Goal: Transaction & Acquisition: Purchase product/service

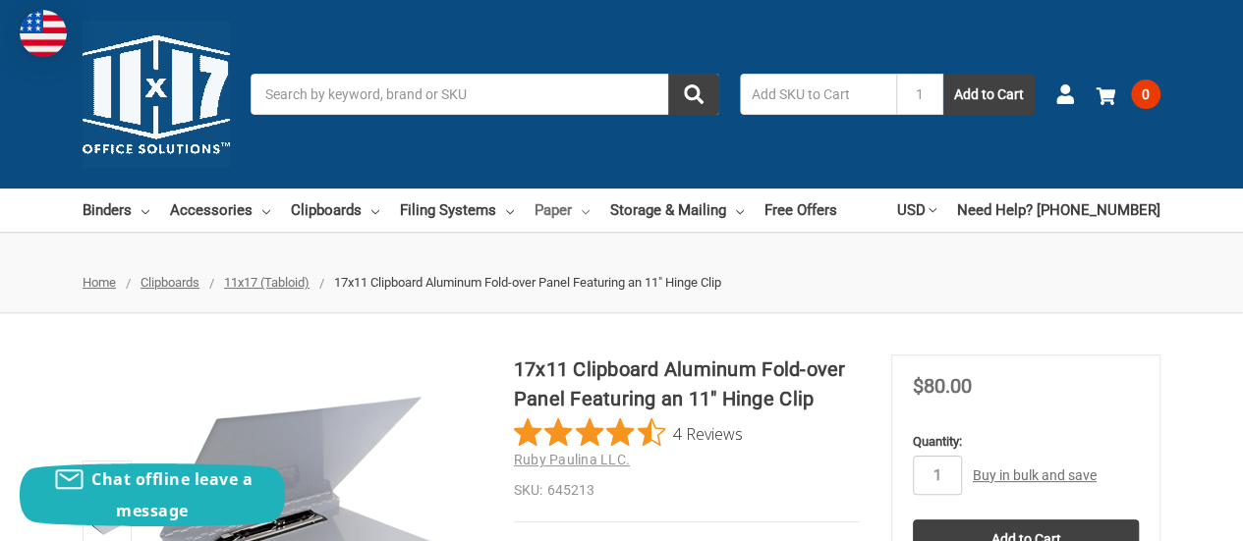
click at [568, 212] on link "Paper" at bounding box center [562, 210] width 55 height 43
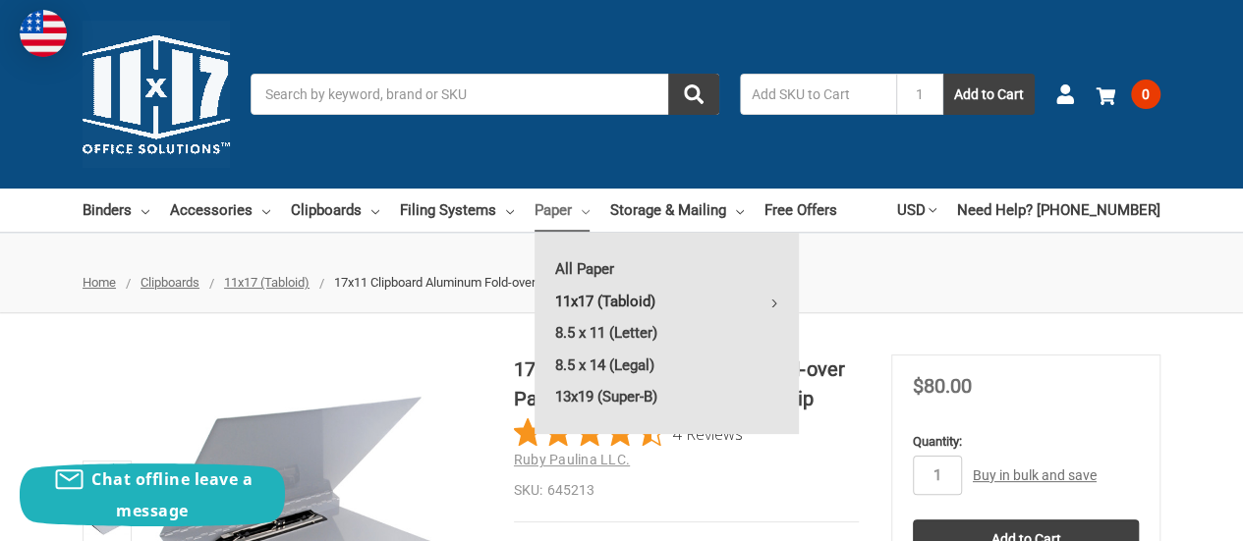
click at [574, 308] on link "11x17 (Tabloid)" at bounding box center [667, 301] width 264 height 31
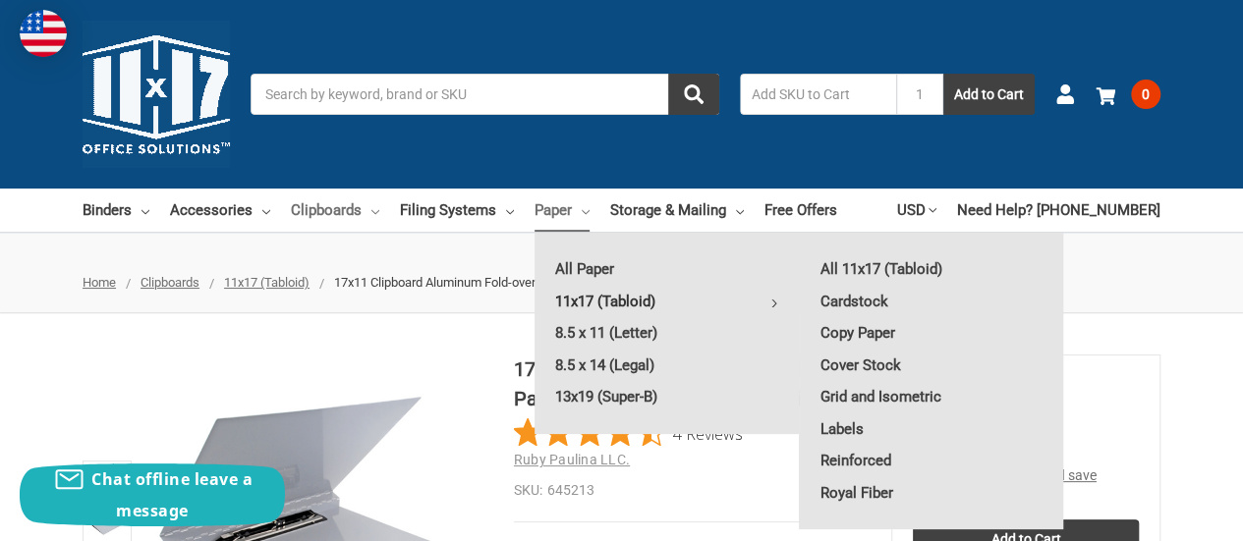
click at [321, 208] on link "Clipboards" at bounding box center [335, 210] width 88 height 43
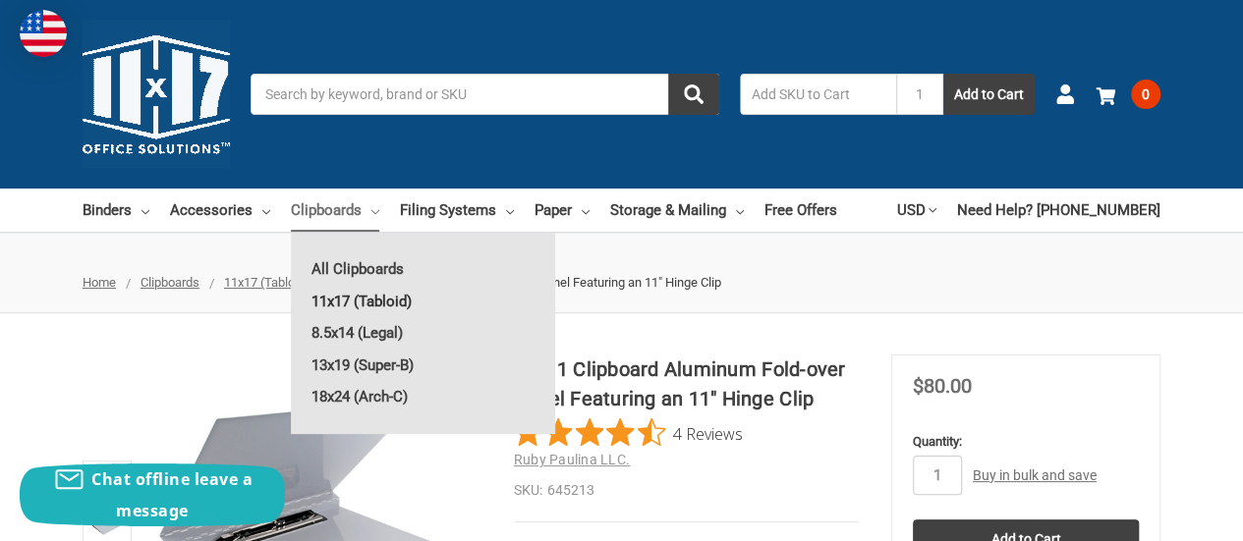
click at [352, 297] on link "11x17 (Tabloid)" at bounding box center [423, 301] width 264 height 31
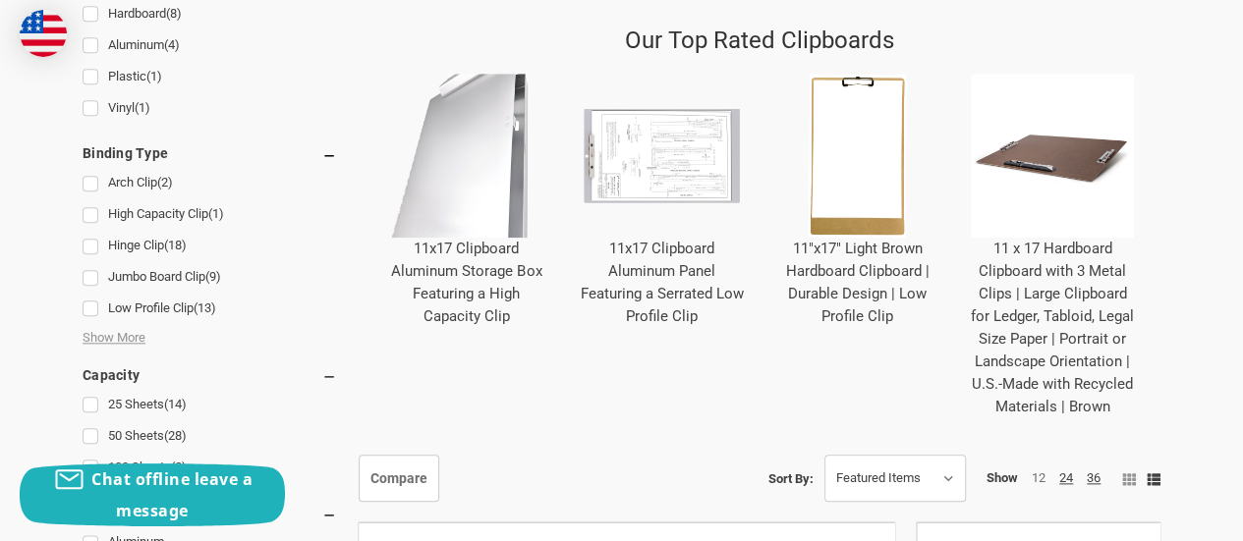
scroll to position [902, 0]
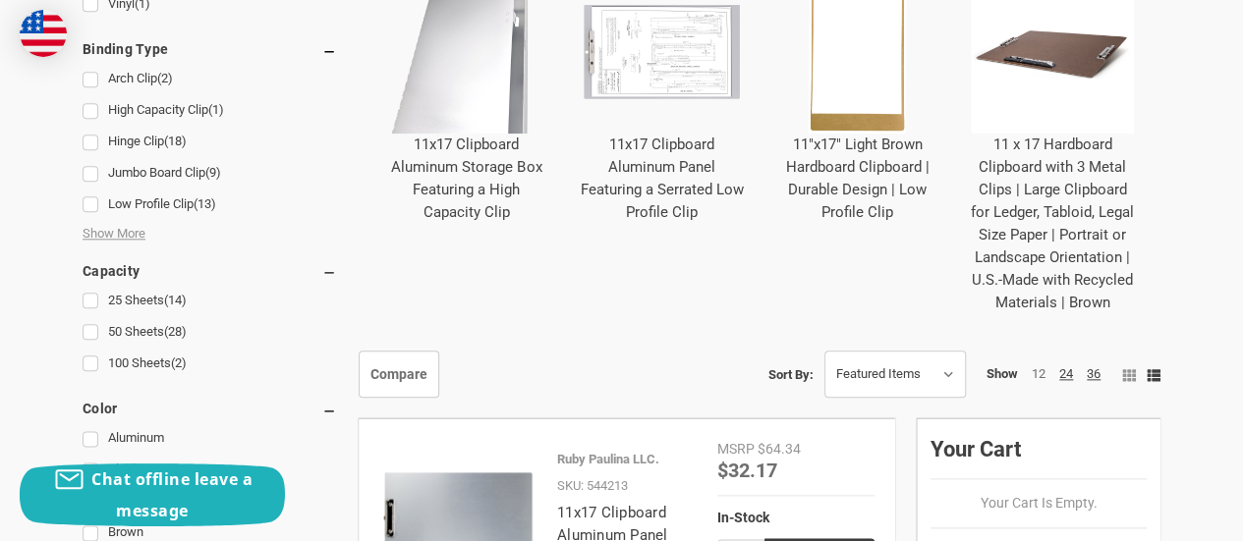
scroll to position [898, 0]
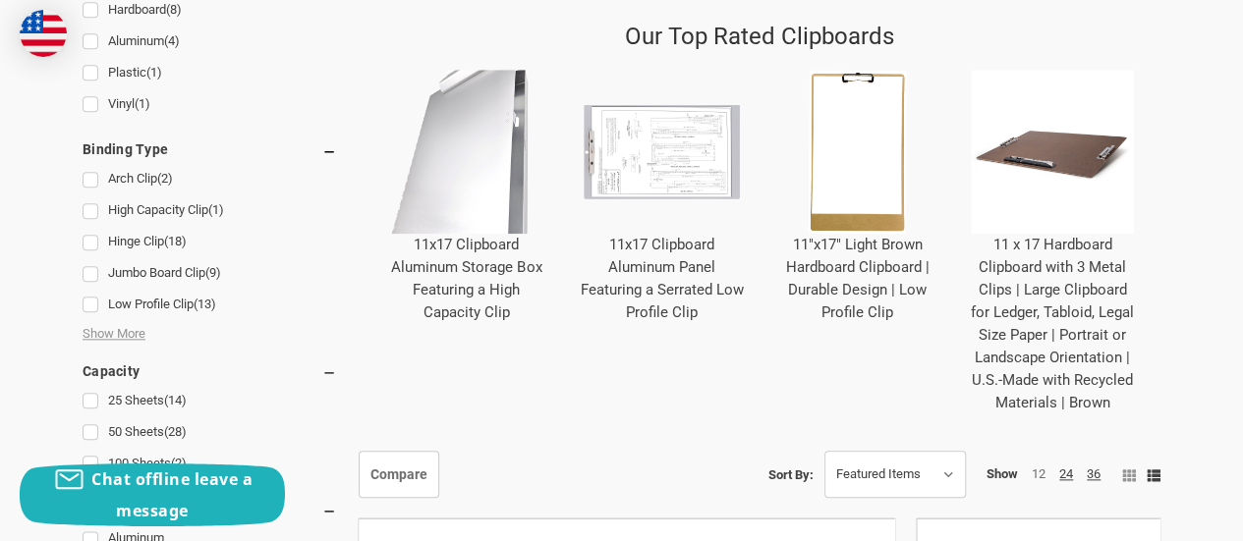
click at [466, 205] on img "11x17 Clipboard Aluminum Storage Box Featuring a High Capacity Clip" at bounding box center [466, 152] width 164 height 164
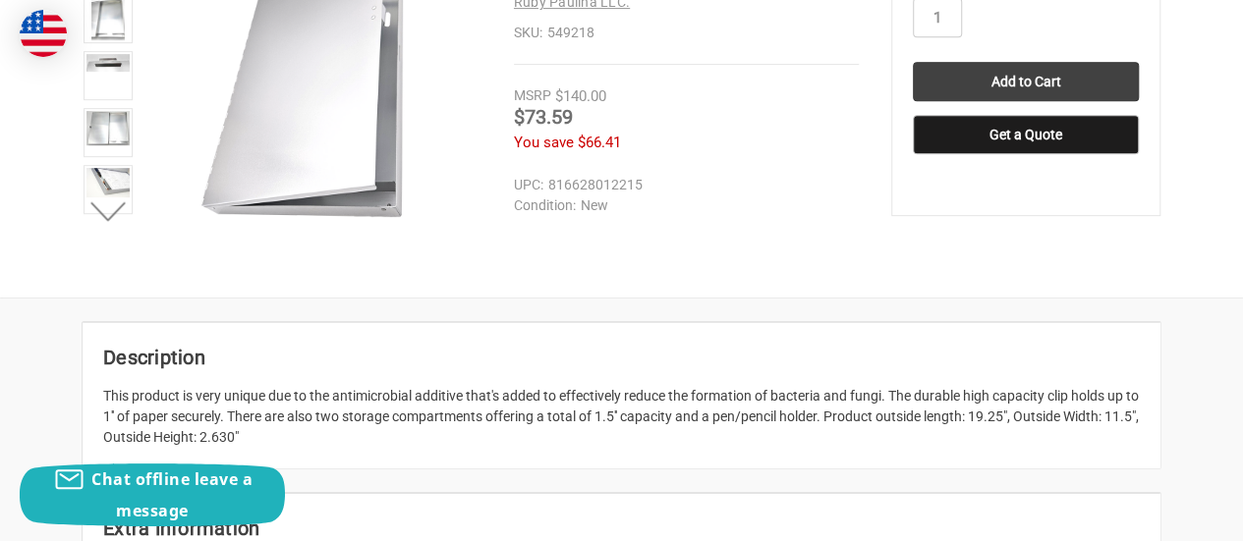
scroll to position [463, 0]
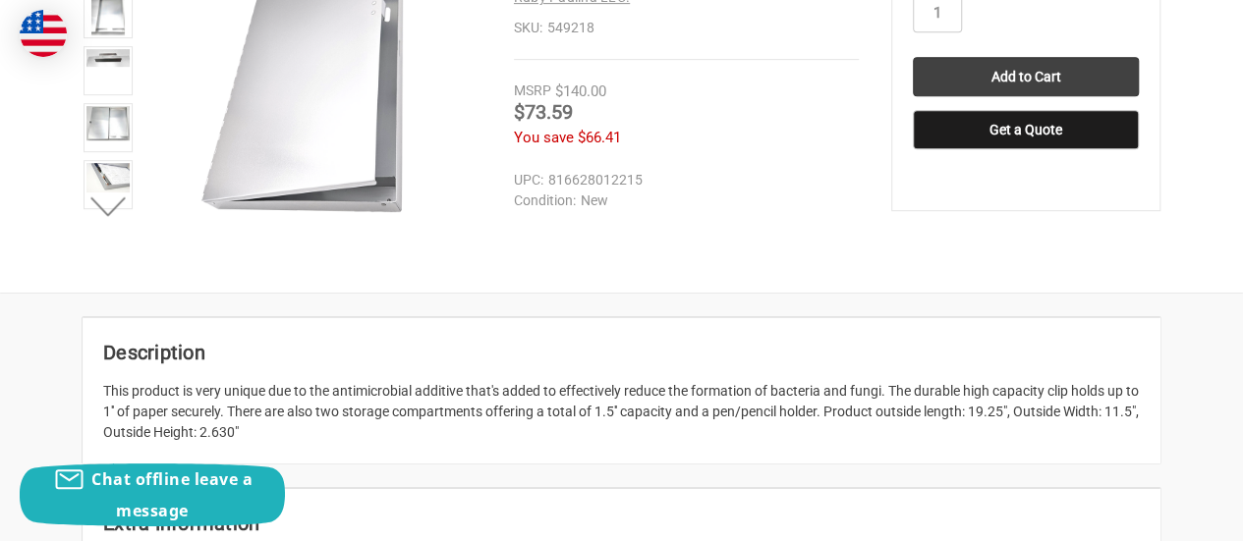
click at [1237, 127] on div "11x17 Clipboard Aluminum Storage Box Featuring a High Capacity Clip 0 Reviews R…" at bounding box center [621, 72] width 1243 height 360
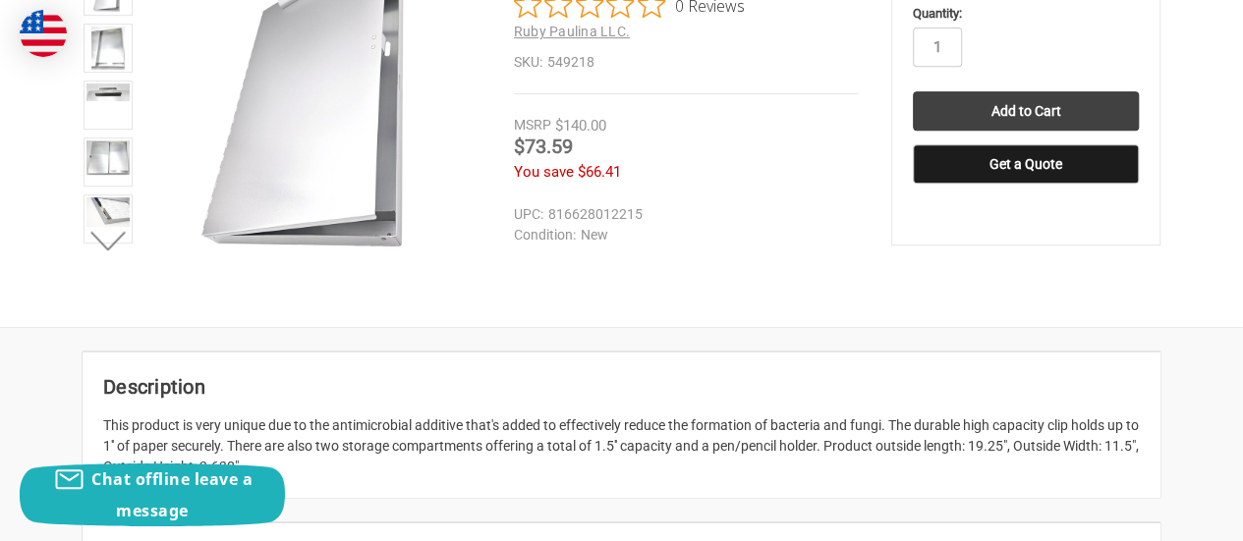
scroll to position [437, 0]
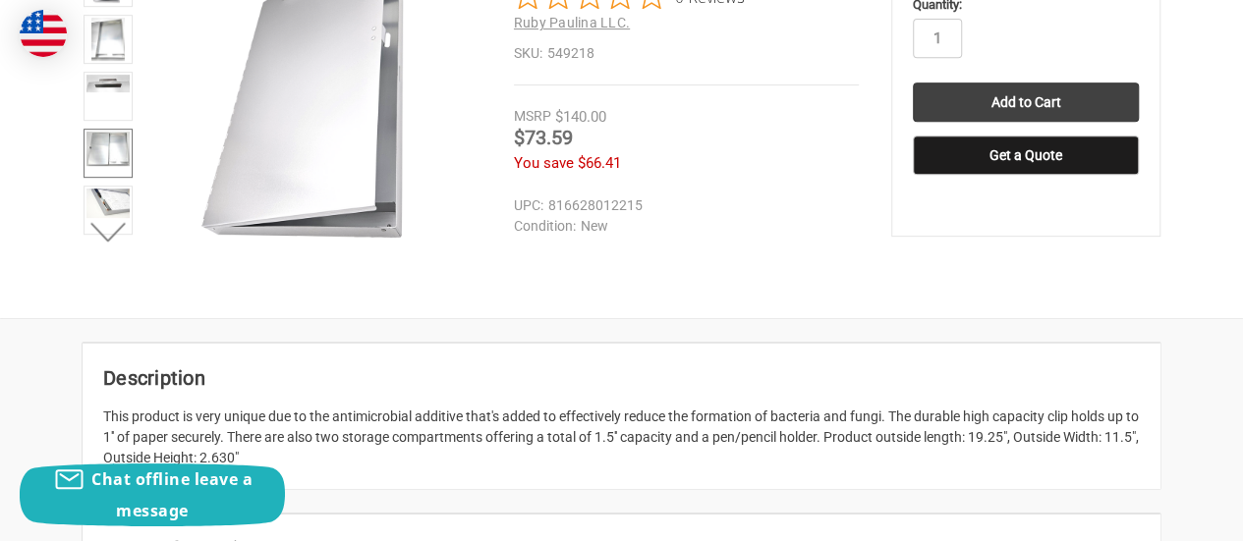
click at [118, 141] on img at bounding box center [107, 148] width 43 height 33
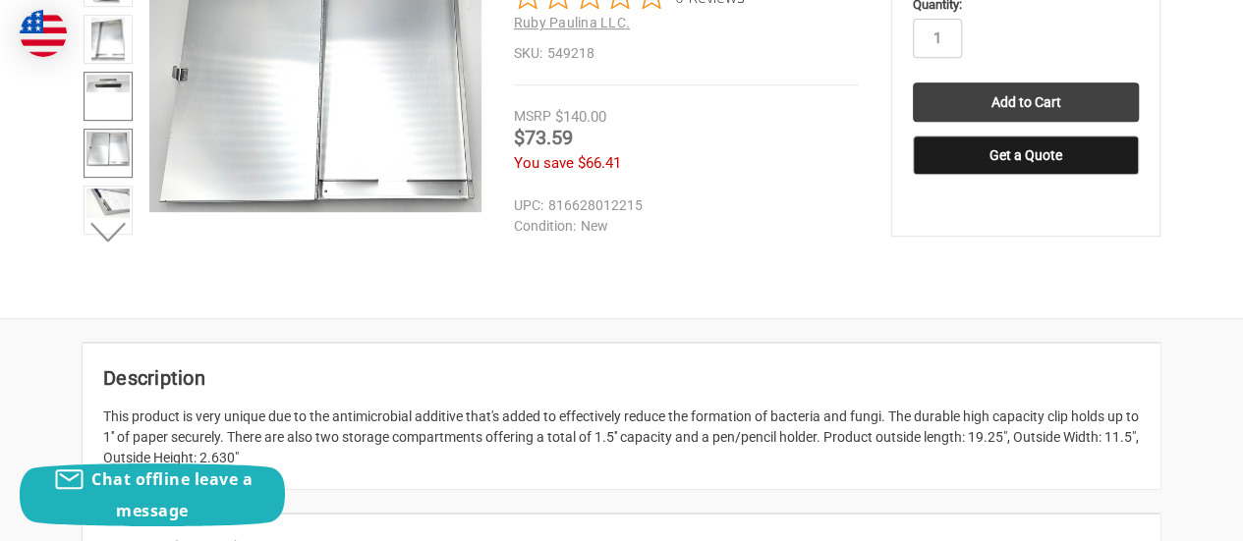
click at [97, 95] on link at bounding box center [108, 96] width 49 height 49
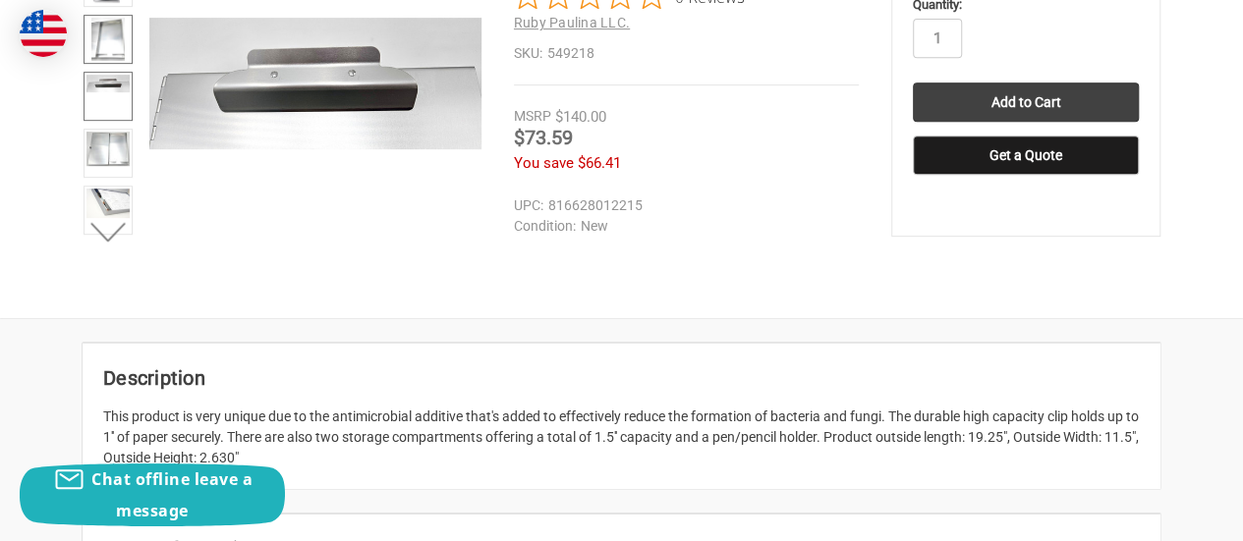
click at [107, 50] on img at bounding box center [107, 39] width 33 height 43
